Goal: Task Accomplishment & Management: Use online tool/utility

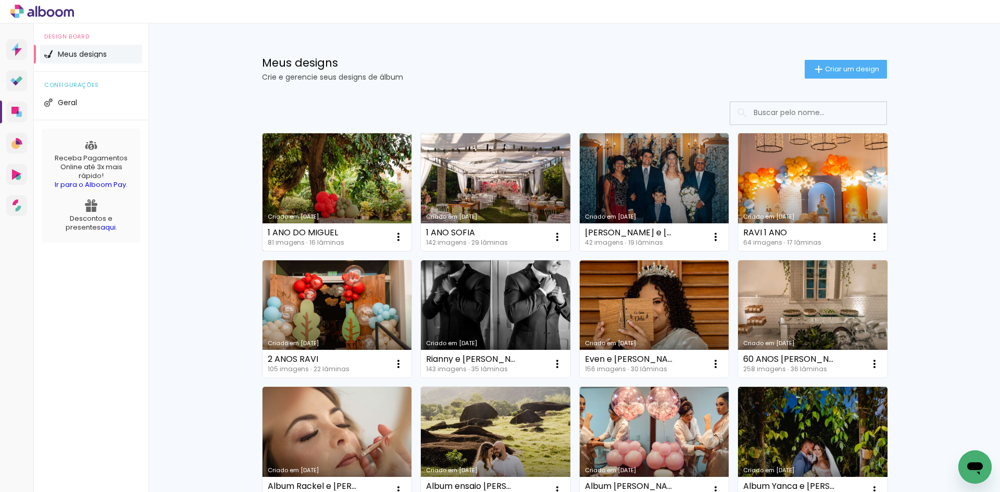
click at [340, 174] on link "Criado em [DATE]" at bounding box center [338, 192] width 150 height 118
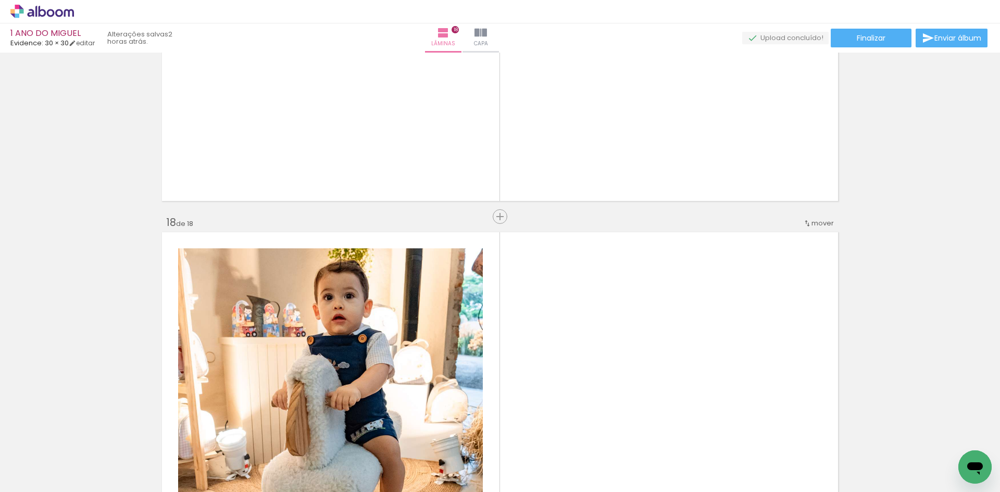
scroll to position [0, 4691]
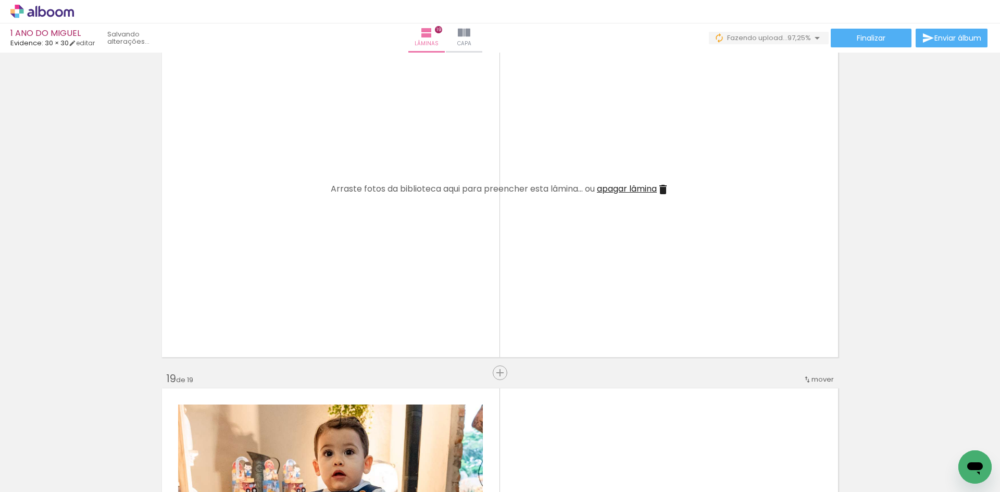
scroll to position [0, 5450]
drag, startPoint x: 849, startPoint y: 487, endPoint x: 7, endPoint y: 30, distance: 957.8
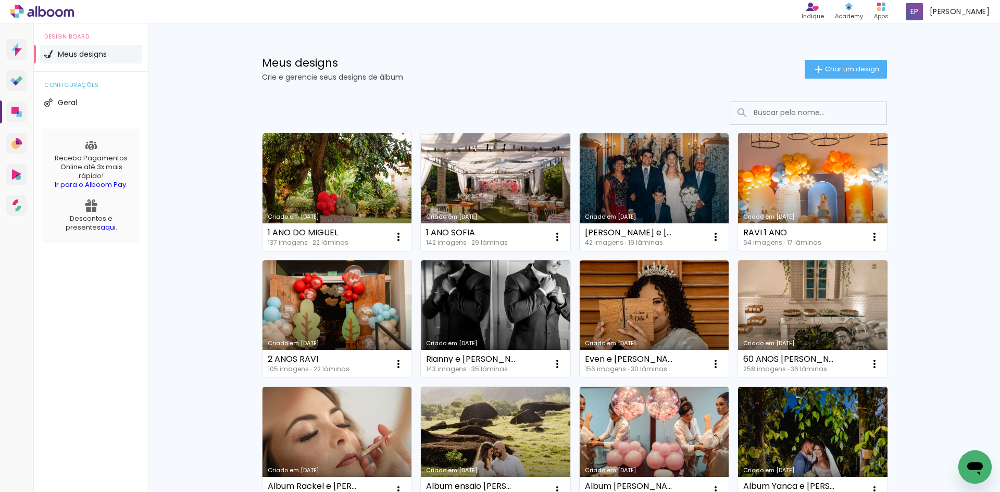
click at [819, 147] on link "Criado em [DATE]" at bounding box center [813, 192] width 150 height 118
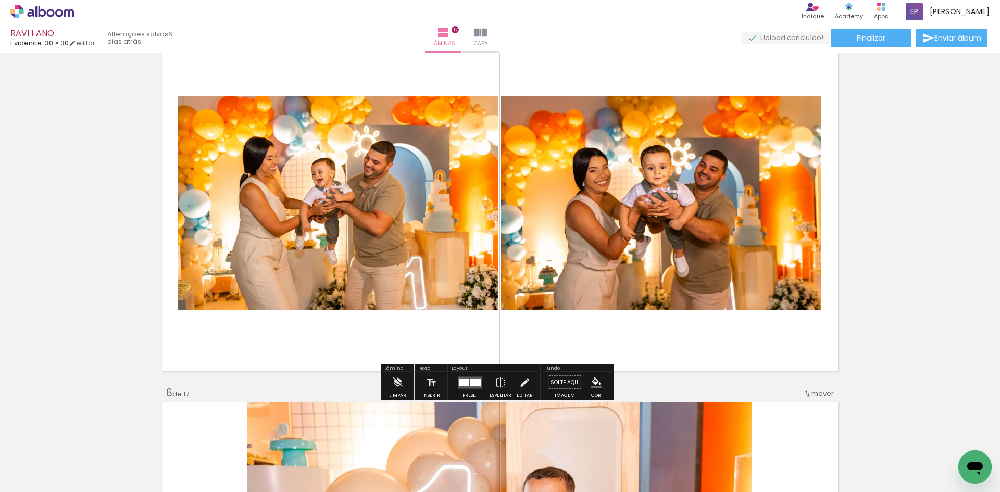
scroll to position [1511, 0]
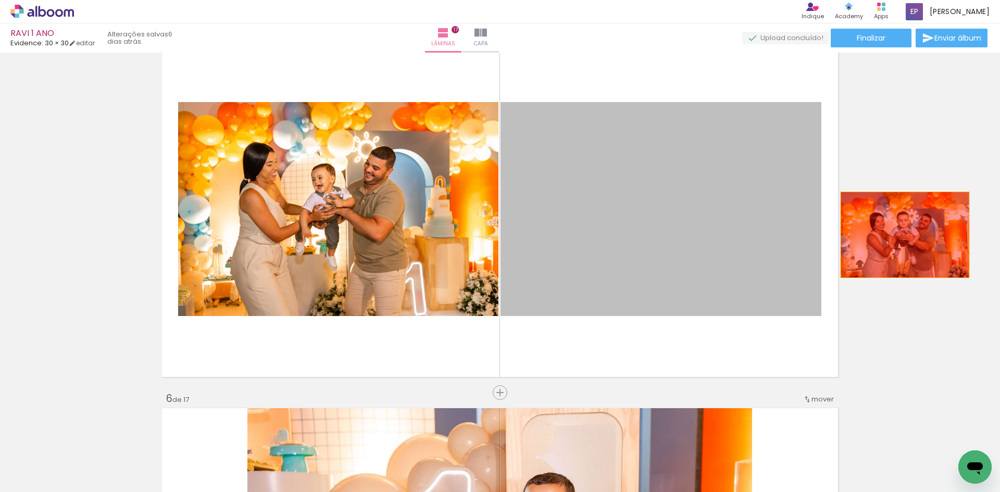
drag, startPoint x: 629, startPoint y: 215, endPoint x: 891, endPoint y: 232, distance: 262.2
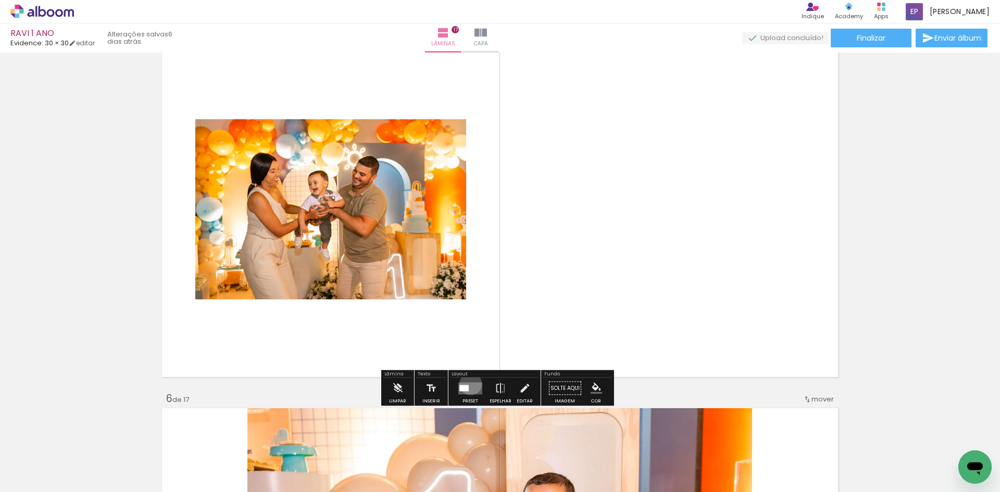
click at [468, 384] on quentale-layouter at bounding box center [471, 388] width 24 height 12
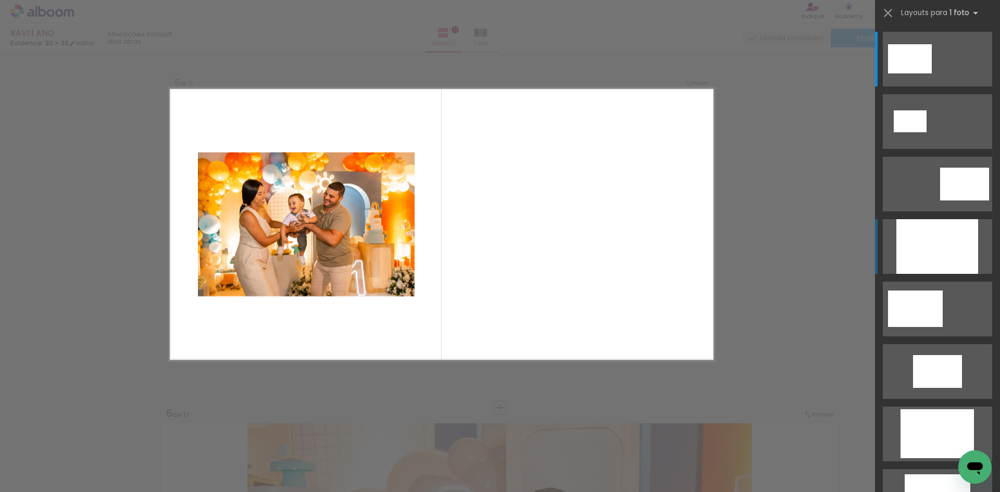
scroll to position [1481, 0]
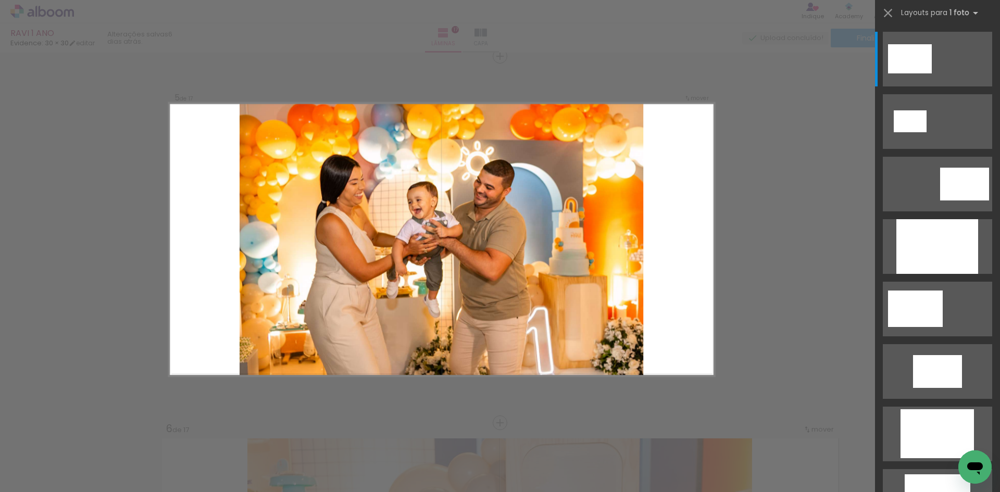
click at [935, 250] on div at bounding box center [938, 246] width 82 height 55
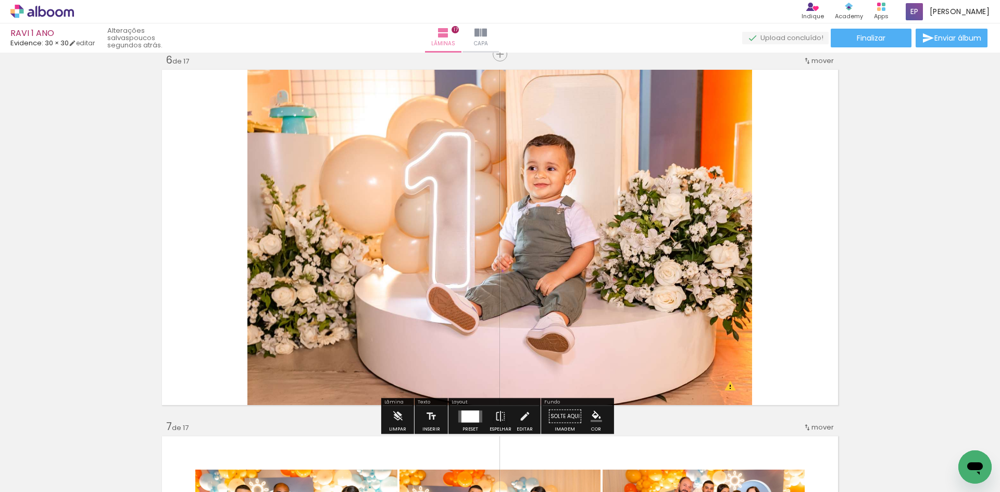
scroll to position [1846, 0]
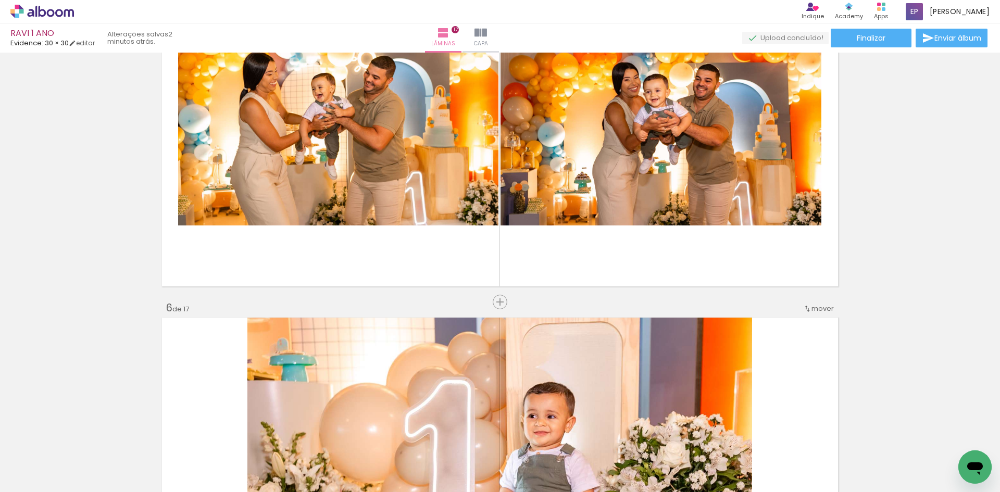
scroll to position [1533, 0]
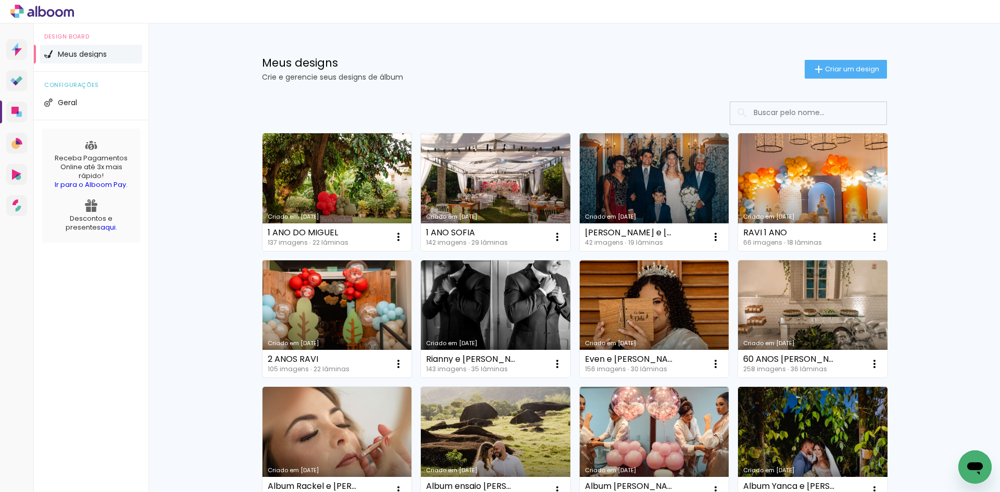
drag, startPoint x: 0, startPoint y: 0, endPoint x: 314, endPoint y: 307, distance: 439.6
click at [314, 307] on link "Criado em [DATE]" at bounding box center [338, 320] width 150 height 118
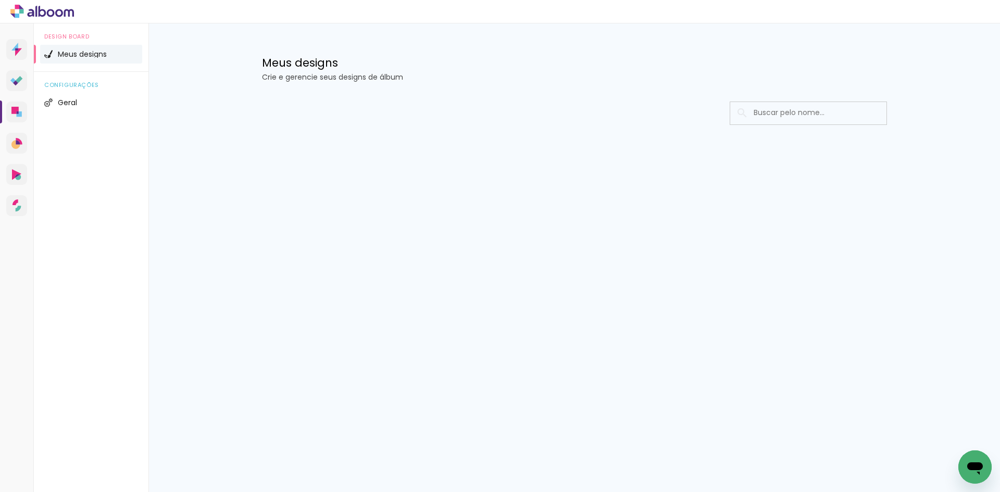
click at [560, 230] on div "Prosite Website + Landing pages Proof Sistema de seleção e venda de fotos Desig…" at bounding box center [500, 257] width 1000 height 469
click at [556, 228] on div "Prosite Website + Landing pages Proof Sistema de seleção e venda de fotos Desig…" at bounding box center [500, 257] width 1000 height 469
